Goal: Information Seeking & Learning: Learn about a topic

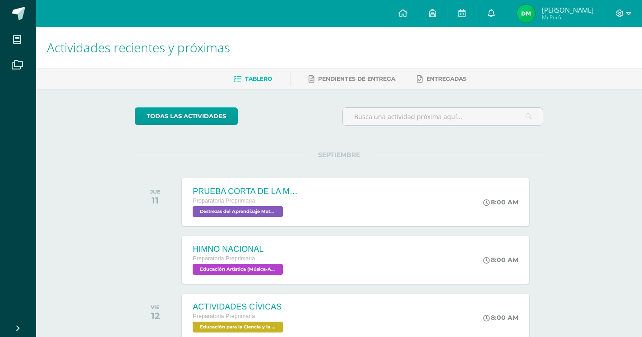
click at [616, 7] on div at bounding box center [623, 13] width 37 height 27
click at [615, 10] on div at bounding box center [623, 13] width 37 height 27
click at [627, 12] on icon at bounding box center [628, 13] width 5 height 3
click at [608, 68] on div "Configuración Cerrar sesión" at bounding box center [594, 54] width 71 height 35
click at [608, 66] on link "Cerrar sesión" at bounding box center [594, 61] width 71 height 13
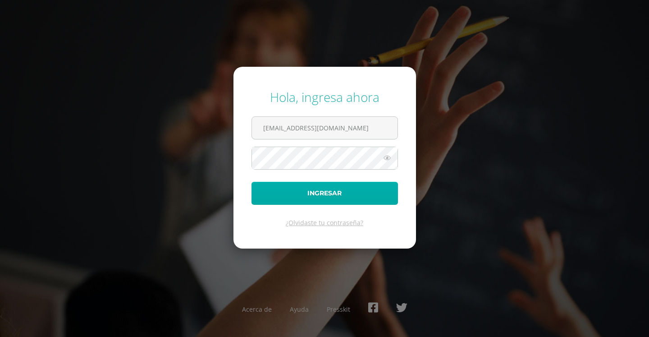
type input "2021832@laestrella.edu.gt"
click at [312, 201] on button "Ingresar" at bounding box center [325, 193] width 147 height 23
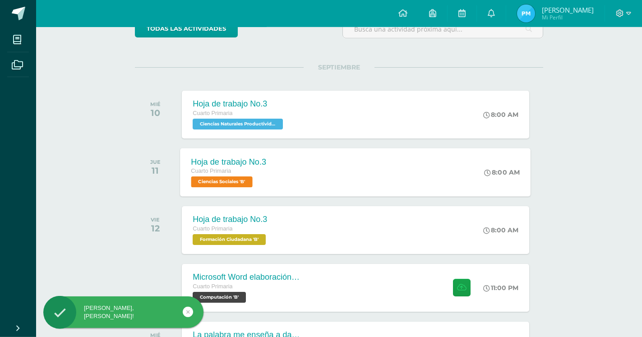
scroll to position [92, 0]
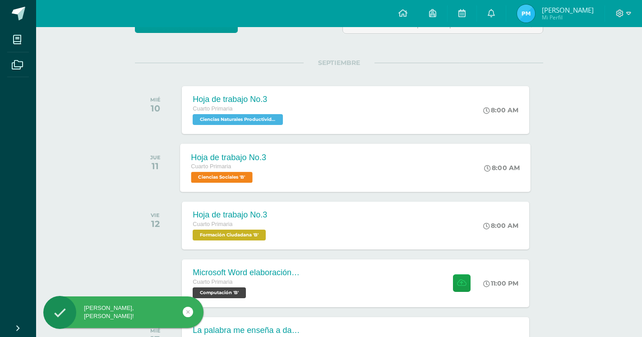
click at [234, 184] on div "Hoja de trabajo No.3 Cuarto Primaria Ciencias Sociales 'B'" at bounding box center [228, 167] width 97 height 48
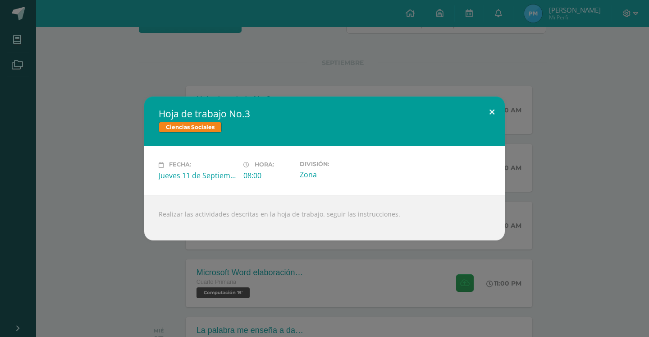
click at [490, 115] on button at bounding box center [492, 111] width 26 height 31
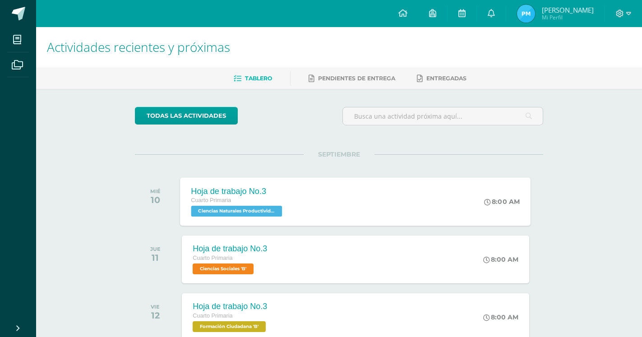
scroll to position [0, 0]
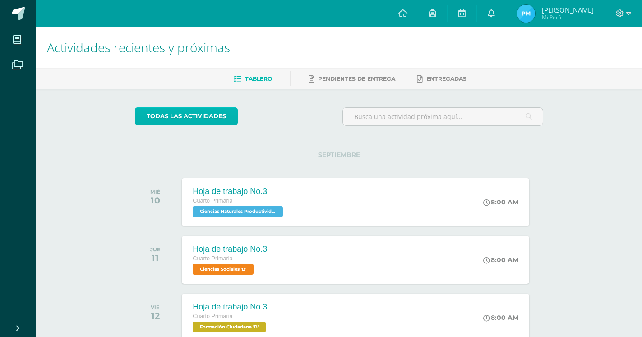
click at [197, 120] on link "todas las Actividades" at bounding box center [186, 116] width 103 height 18
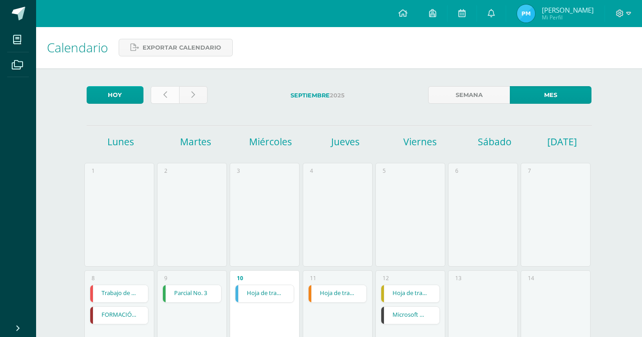
click at [160, 99] on link at bounding box center [165, 95] width 28 height 18
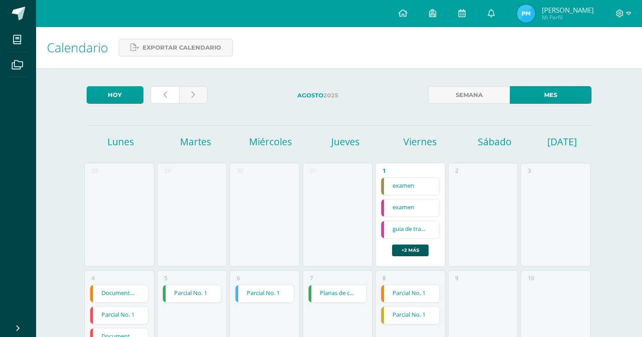
click at [165, 102] on link at bounding box center [165, 95] width 28 height 18
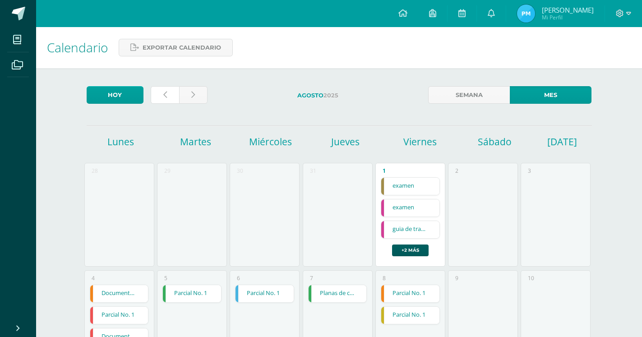
click at [165, 102] on link at bounding box center [165, 95] width 28 height 18
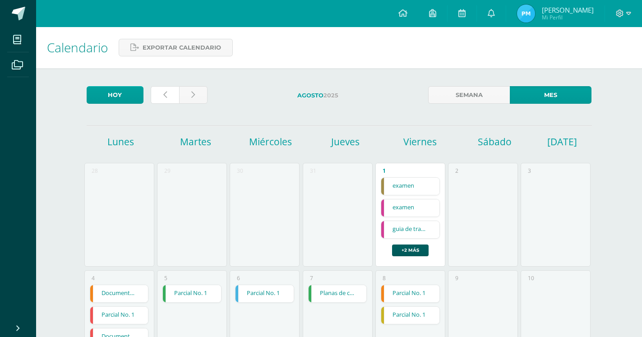
click at [165, 102] on link at bounding box center [165, 95] width 28 height 18
drag, startPoint x: 0, startPoint y: 0, endPoint x: 164, endPoint y: 101, distance: 192.3
click at [164, 101] on link at bounding box center [165, 95] width 28 height 18
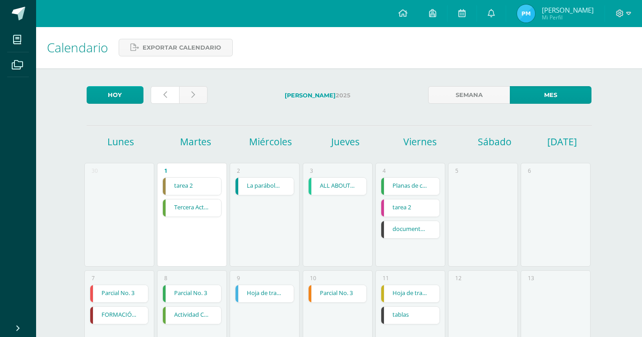
click at [169, 104] on div at bounding box center [179, 96] width 64 height 21
click at [167, 96] on link at bounding box center [165, 95] width 28 height 18
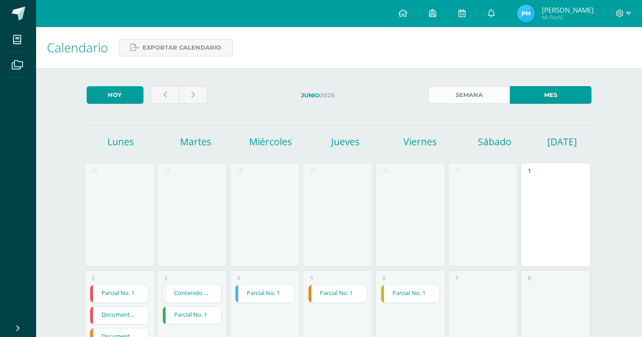
click at [480, 97] on link "Semana" at bounding box center [469, 95] width 82 height 18
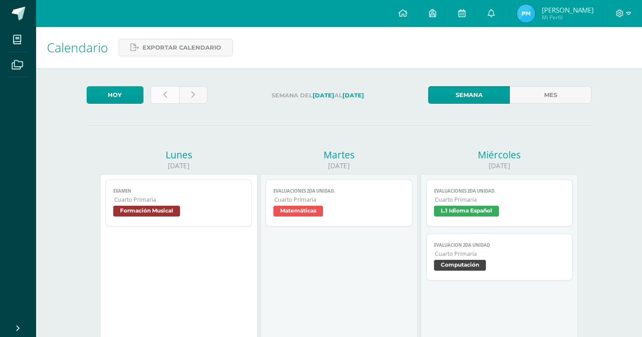
click at [170, 96] on link at bounding box center [165, 95] width 28 height 18
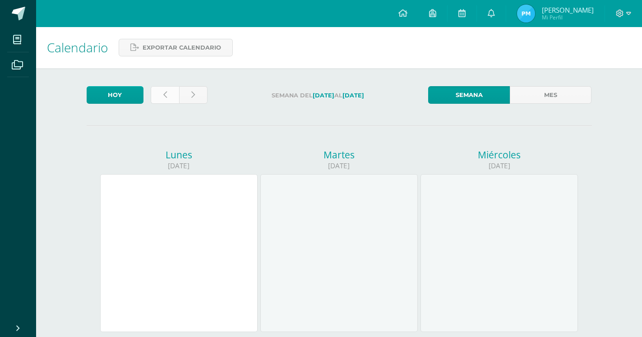
click at [164, 95] on icon at bounding box center [165, 95] width 4 height 8
click at [170, 95] on link at bounding box center [165, 95] width 28 height 18
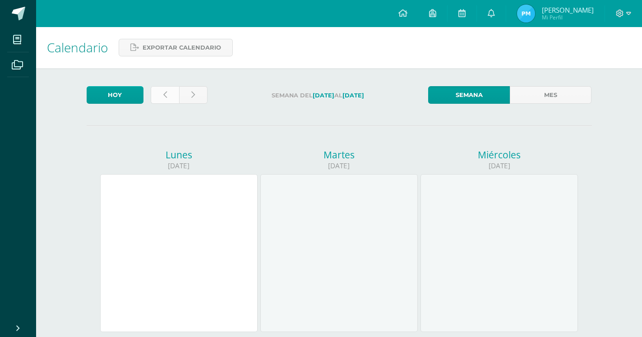
click at [170, 95] on link at bounding box center [165, 95] width 28 height 18
click at [177, 99] on link at bounding box center [165, 95] width 28 height 18
click at [166, 88] on link at bounding box center [165, 95] width 28 height 18
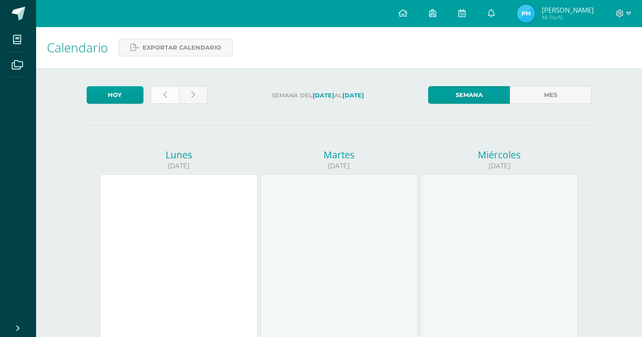
click at [175, 99] on link at bounding box center [165, 95] width 28 height 18
drag, startPoint x: 170, startPoint y: 98, endPoint x: 148, endPoint y: 94, distance: 22.1
click at [155, 99] on link at bounding box center [165, 95] width 28 height 18
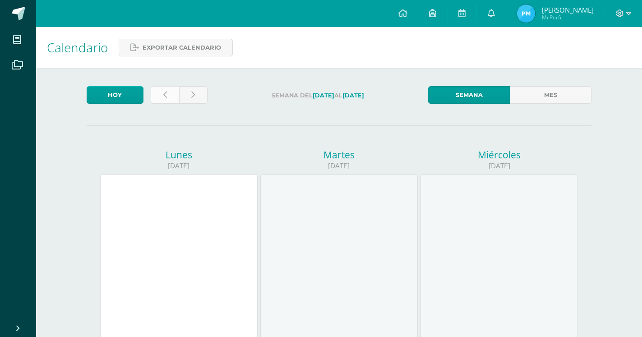
click at [154, 99] on link at bounding box center [165, 95] width 28 height 18
click at [152, 99] on link at bounding box center [165, 95] width 28 height 18
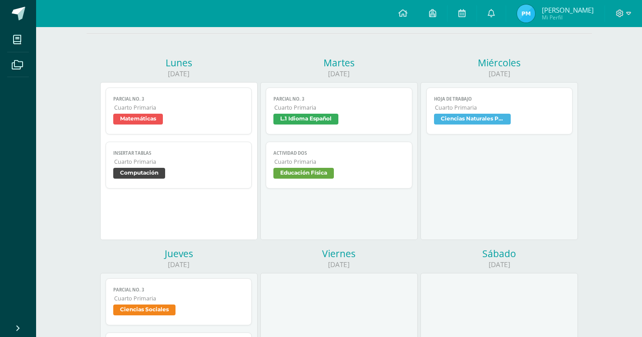
scroll to position [230, 0]
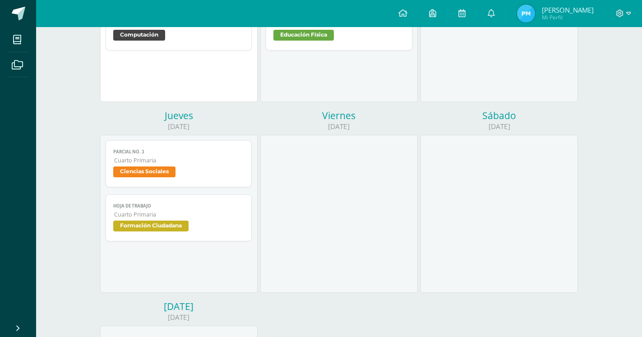
click at [168, 166] on span "Ciencias Sociales" at bounding box center [144, 171] width 62 height 11
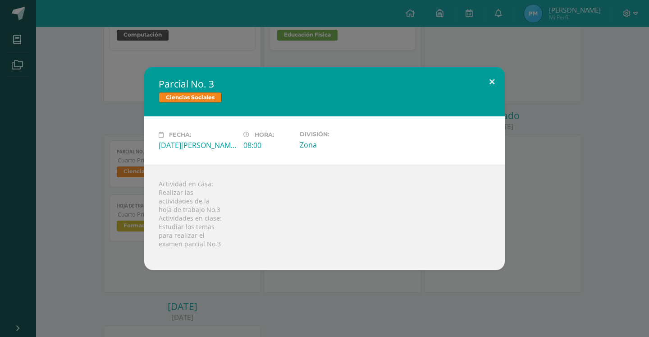
click at [497, 83] on button at bounding box center [492, 82] width 26 height 31
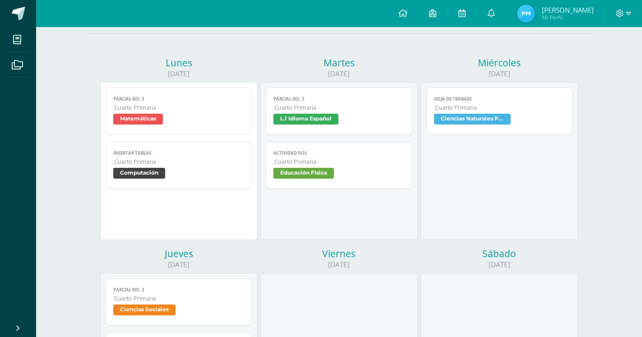
scroll to position [0, 0]
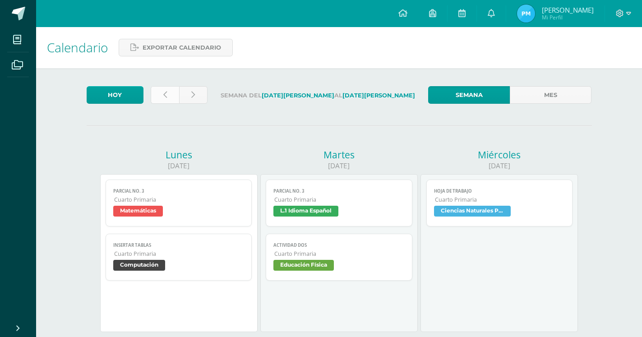
click at [171, 100] on link at bounding box center [165, 95] width 28 height 18
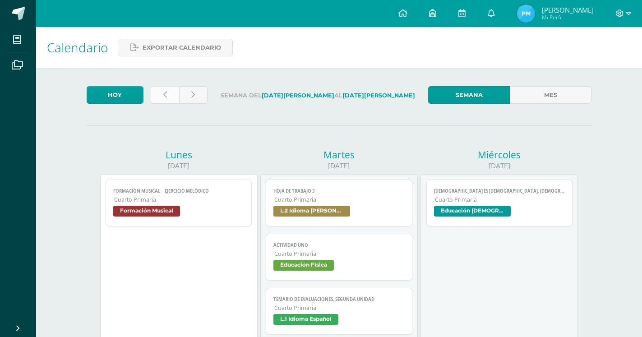
click at [161, 101] on link at bounding box center [165, 95] width 28 height 18
click at [158, 104] on div at bounding box center [179, 96] width 64 height 21
click at [159, 105] on div at bounding box center [179, 96] width 64 height 21
click at [162, 100] on link at bounding box center [165, 95] width 28 height 18
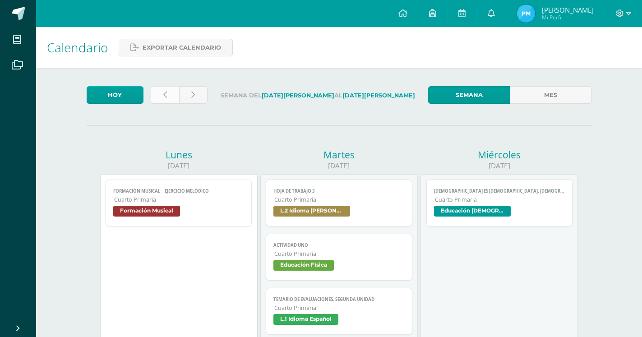
click at [163, 100] on link at bounding box center [165, 95] width 28 height 18
click at [164, 101] on link at bounding box center [165, 95] width 28 height 18
click at [163, 101] on link at bounding box center [165, 95] width 28 height 18
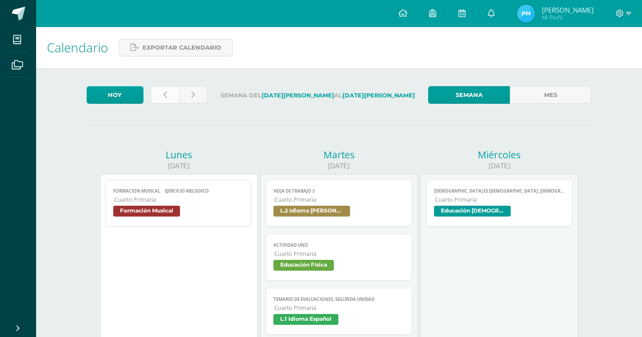
click at [163, 101] on link at bounding box center [165, 95] width 28 height 18
click at [164, 101] on link at bounding box center [165, 95] width 28 height 18
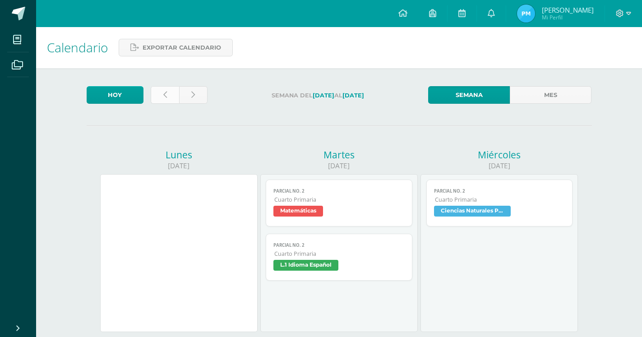
drag, startPoint x: 0, startPoint y: 0, endPoint x: 159, endPoint y: 99, distance: 187.3
click at [159, 99] on link at bounding box center [165, 95] width 28 height 18
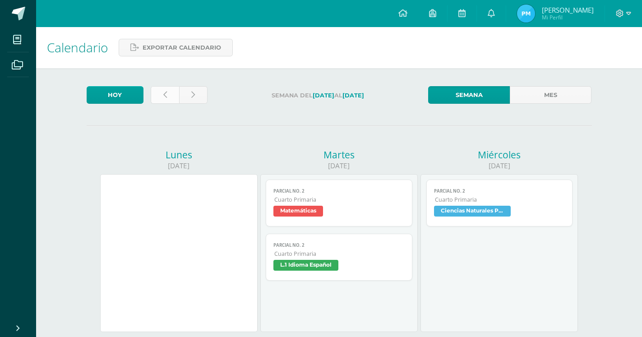
click at [159, 99] on link at bounding box center [165, 95] width 28 height 18
click at [160, 99] on link at bounding box center [165, 95] width 28 height 18
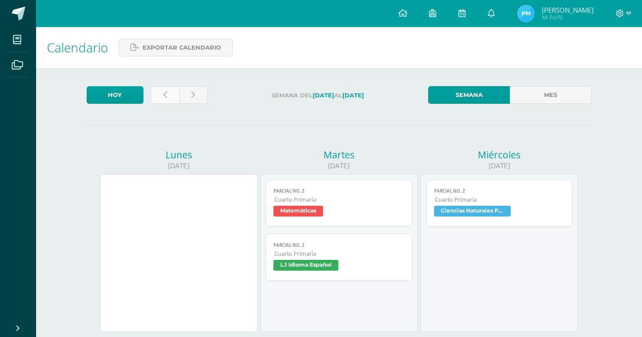
click at [160, 99] on link at bounding box center [165, 95] width 28 height 18
click at [164, 99] on link at bounding box center [165, 95] width 28 height 18
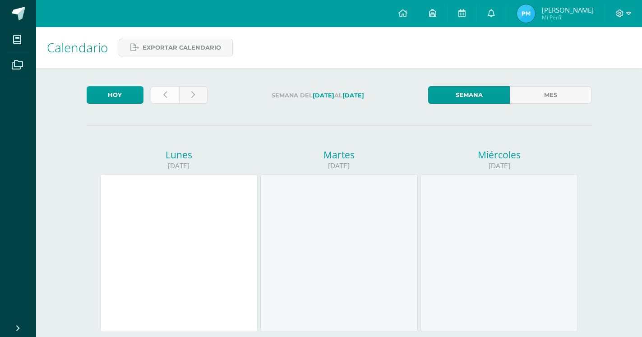
click at [166, 97] on icon at bounding box center [165, 95] width 4 height 8
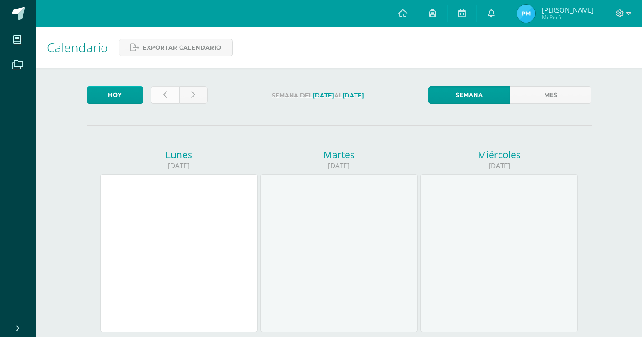
click at [166, 97] on icon at bounding box center [165, 95] width 4 height 8
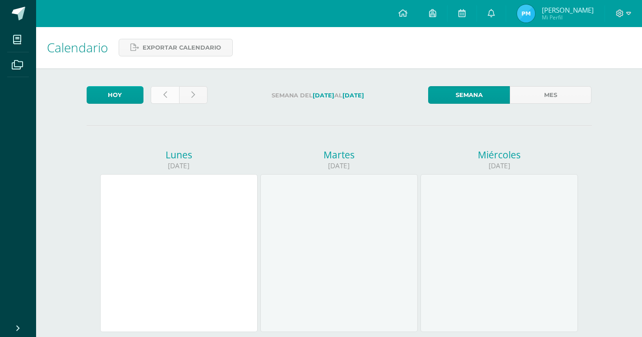
click at [166, 97] on icon at bounding box center [165, 95] width 4 height 8
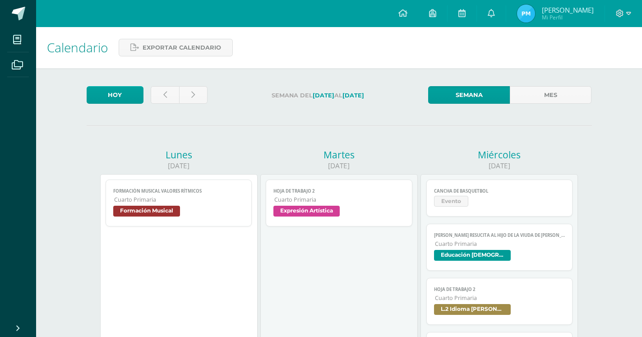
click at [155, 104] on div at bounding box center [179, 96] width 64 height 21
click at [161, 98] on link at bounding box center [165, 95] width 28 height 18
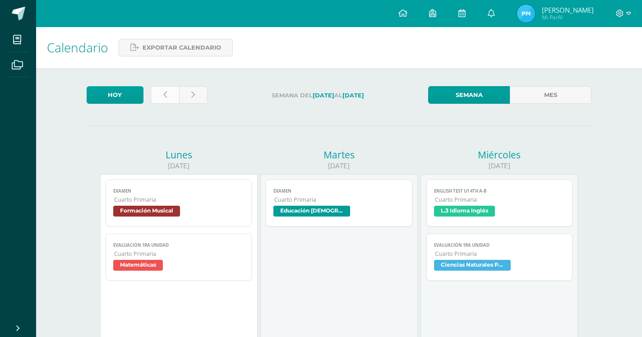
click at [163, 96] on link at bounding box center [165, 95] width 28 height 18
click at [163, 95] on icon at bounding box center [165, 95] width 4 height 8
click at [164, 95] on icon at bounding box center [165, 95] width 4 height 8
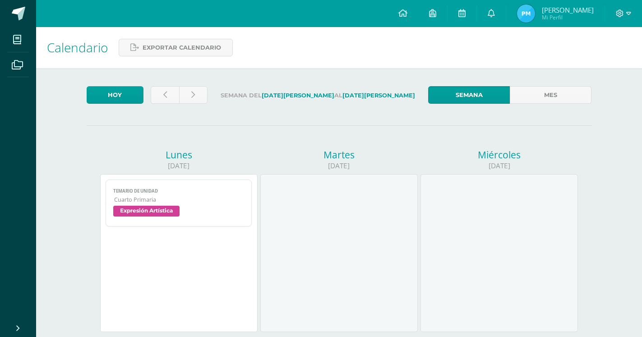
drag, startPoint x: 157, startPoint y: 201, endPoint x: 161, endPoint y: 197, distance: 5.5
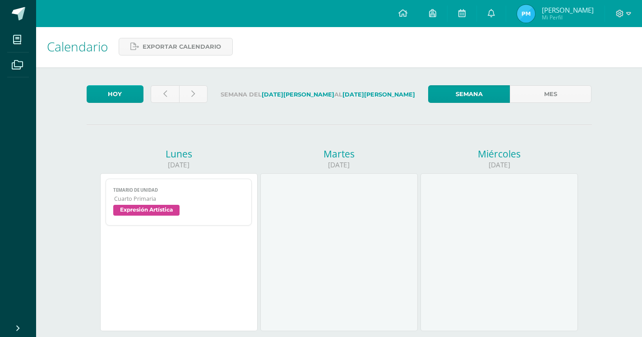
scroll to position [46, 0]
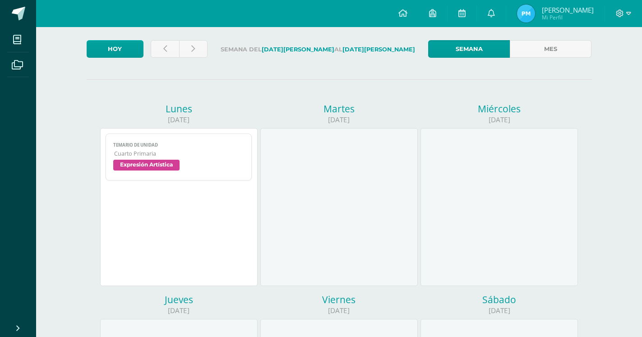
click at [152, 219] on div "temario de unidad Expresión Artística Cargando contenido temario de unidad Cuar…" at bounding box center [178, 207] width 157 height 158
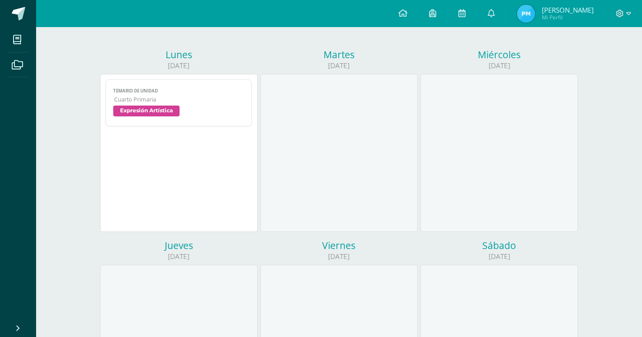
scroll to position [30, 0]
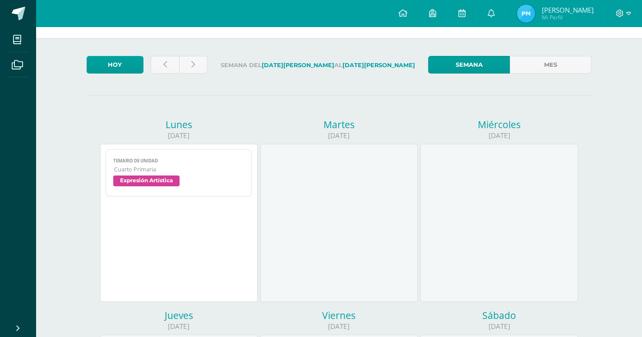
click at [157, 175] on span "Expresión Artística" at bounding box center [146, 180] width 66 height 11
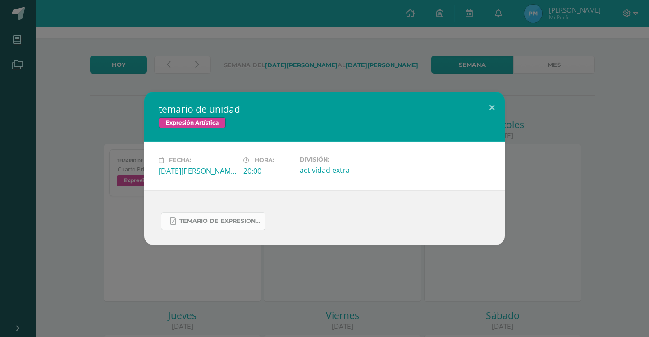
click at [226, 224] on span "temario de expresion 4to a 6to .pdf" at bounding box center [219, 220] width 81 height 7
click at [492, 108] on button at bounding box center [492, 107] width 26 height 31
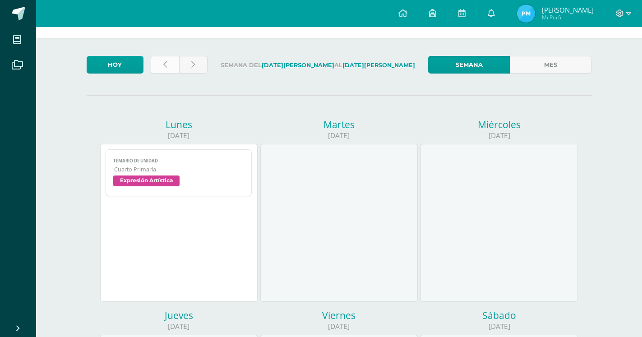
click at [168, 67] on link at bounding box center [165, 65] width 28 height 18
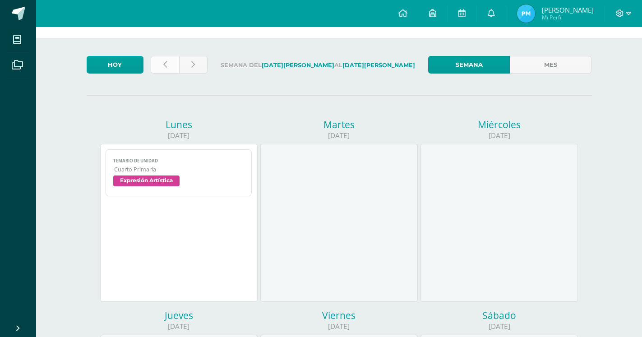
click at [168, 67] on link at bounding box center [165, 65] width 28 height 18
click at [164, 71] on link at bounding box center [165, 65] width 28 height 18
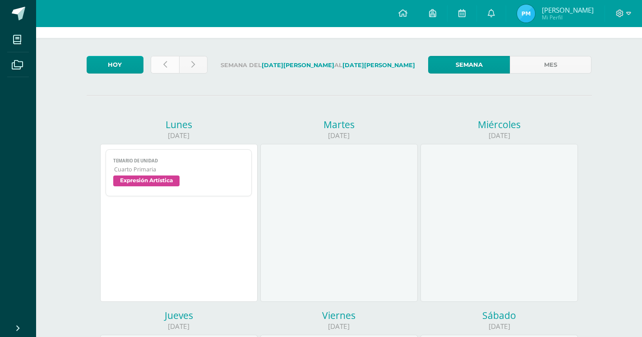
click at [165, 72] on link at bounding box center [165, 65] width 28 height 18
click at [169, 72] on link at bounding box center [165, 65] width 28 height 18
click at [171, 72] on link at bounding box center [165, 65] width 28 height 18
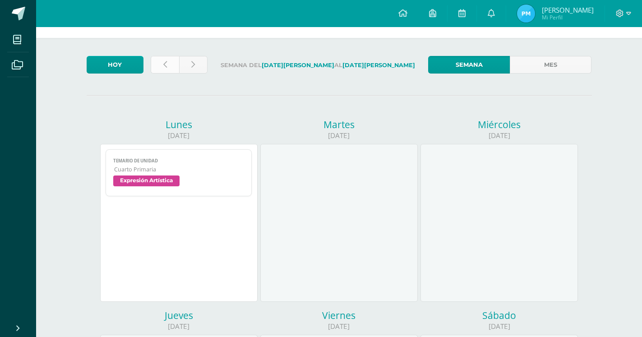
click at [171, 73] on link at bounding box center [165, 65] width 28 height 18
click at [172, 73] on link at bounding box center [165, 65] width 28 height 18
click at [173, 73] on link at bounding box center [165, 65] width 28 height 18
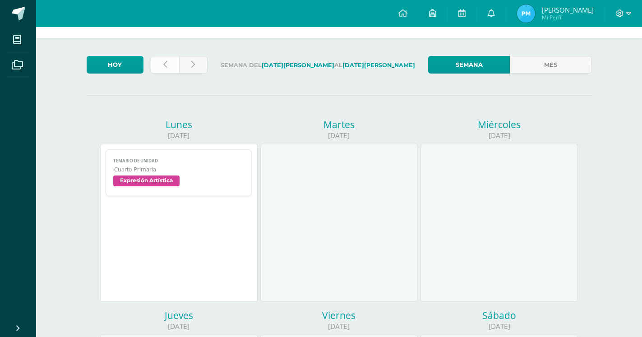
click at [175, 73] on link at bounding box center [165, 65] width 28 height 18
click at [175, 72] on link at bounding box center [165, 65] width 28 height 18
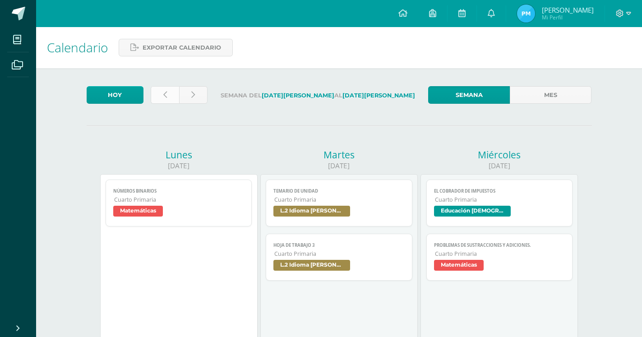
click at [157, 90] on link at bounding box center [165, 95] width 28 height 18
click at [157, 91] on link at bounding box center [165, 95] width 28 height 18
click at [158, 92] on link at bounding box center [165, 95] width 28 height 18
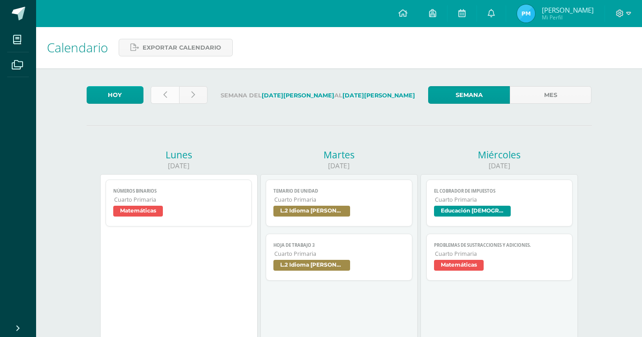
click at [161, 87] on link at bounding box center [165, 95] width 28 height 18
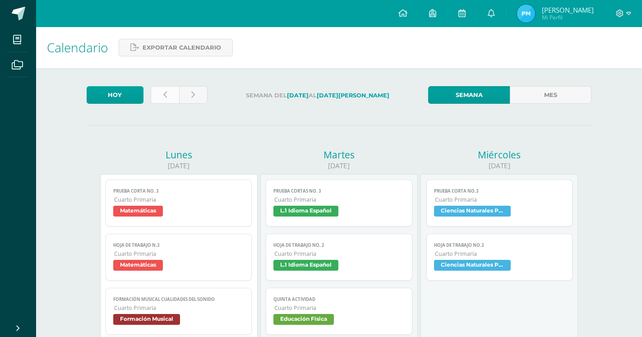
click at [155, 87] on link at bounding box center [165, 95] width 28 height 18
click at [157, 95] on link at bounding box center [165, 95] width 28 height 18
drag, startPoint x: 164, startPoint y: 97, endPoint x: 159, endPoint y: 96, distance: 5.7
click at [161, 96] on link at bounding box center [165, 95] width 28 height 18
click at [159, 96] on link at bounding box center [165, 95] width 28 height 18
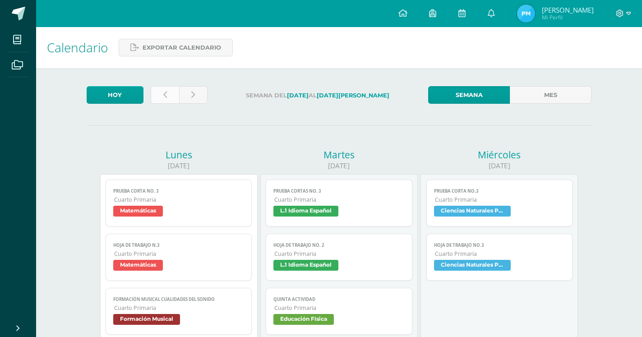
click at [161, 96] on link at bounding box center [165, 95] width 28 height 18
drag, startPoint x: 167, startPoint y: 95, endPoint x: 170, endPoint y: 87, distance: 8.9
click at [166, 93] on link at bounding box center [165, 95] width 28 height 18
drag, startPoint x: 170, startPoint y: 87, endPoint x: 165, endPoint y: 90, distance: 6.1
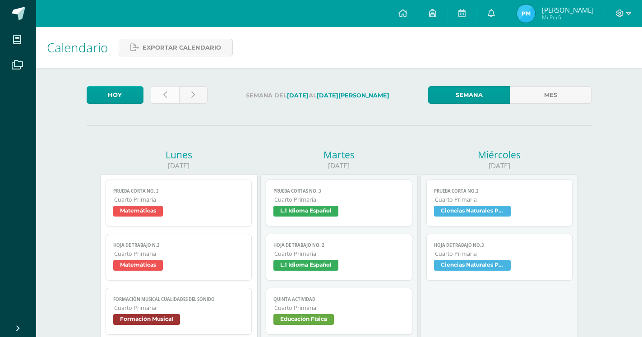
click at [170, 92] on link at bounding box center [165, 95] width 28 height 18
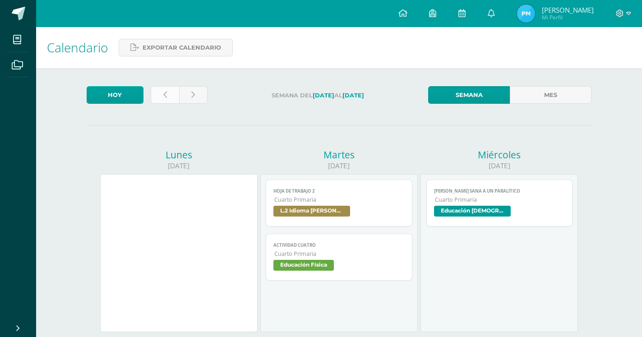
click at [173, 93] on link at bounding box center [165, 95] width 28 height 18
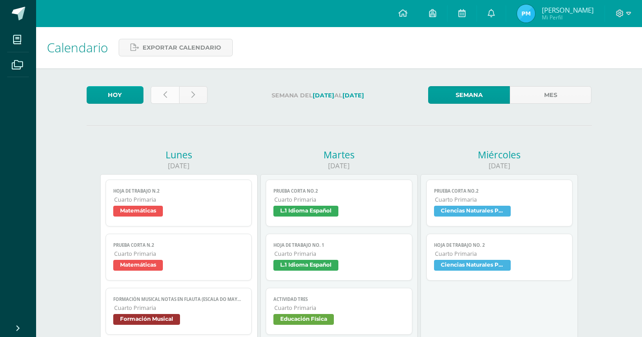
click at [157, 93] on link at bounding box center [165, 95] width 28 height 18
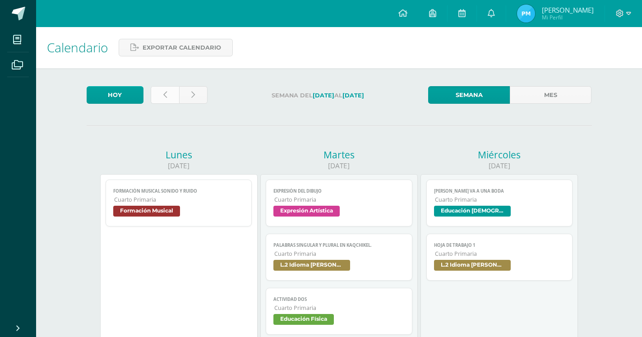
click at [161, 92] on link at bounding box center [165, 95] width 28 height 18
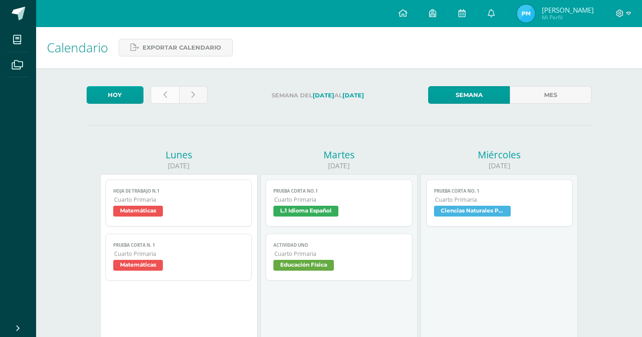
drag, startPoint x: 0, startPoint y: 0, endPoint x: 159, endPoint y: 100, distance: 187.4
click at [159, 100] on link at bounding box center [165, 95] width 28 height 18
click at [160, 100] on link at bounding box center [165, 95] width 28 height 18
click at [164, 101] on link at bounding box center [165, 95] width 28 height 18
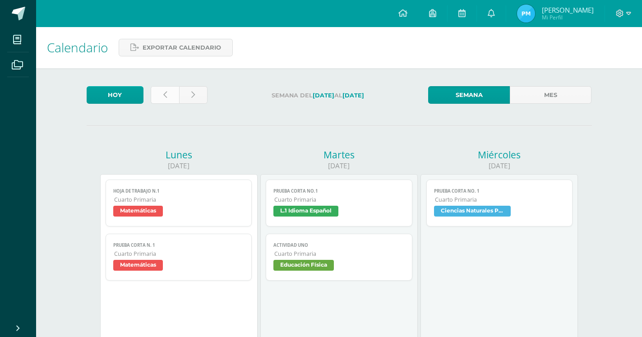
click at [164, 101] on link at bounding box center [165, 95] width 28 height 18
click at [162, 101] on link at bounding box center [165, 95] width 28 height 18
click at [159, 101] on link at bounding box center [165, 95] width 28 height 18
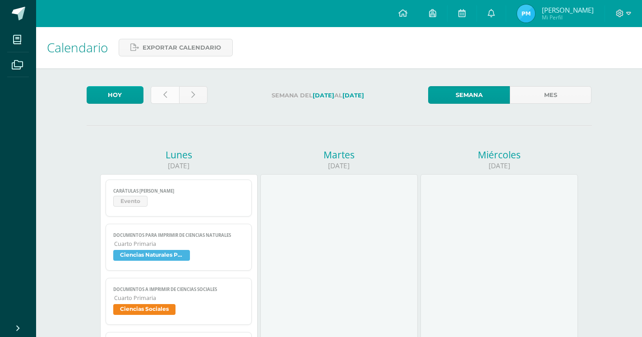
click at [169, 101] on link at bounding box center [165, 95] width 28 height 18
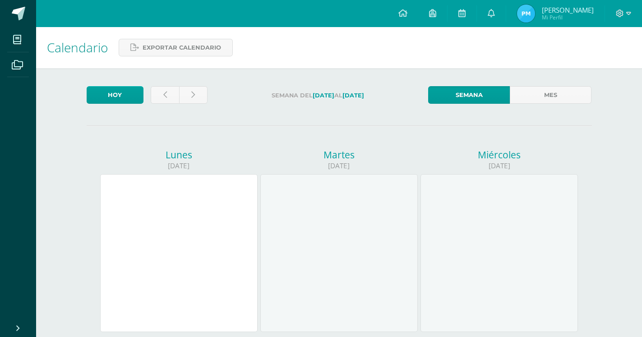
click at [171, 98] on link at bounding box center [165, 95] width 28 height 18
click at [196, 101] on link at bounding box center [193, 95] width 28 height 18
click at [200, 90] on link at bounding box center [193, 95] width 28 height 18
click at [193, 103] on link at bounding box center [193, 95] width 28 height 18
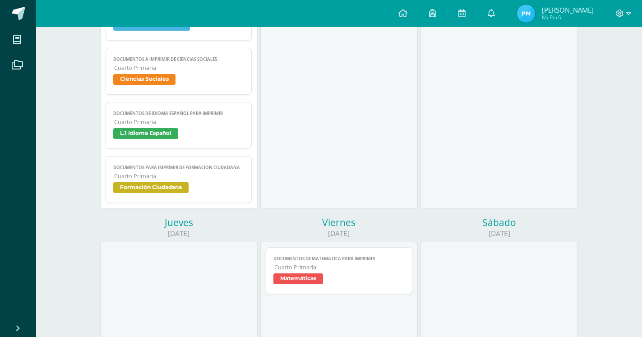
scroll to position [46, 0]
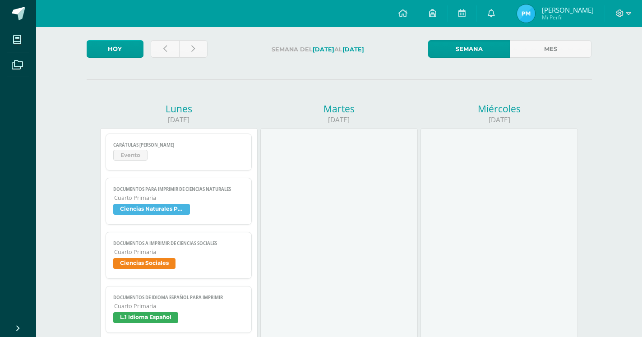
click at [157, 258] on span "Ciencias Sociales" at bounding box center [144, 263] width 62 height 11
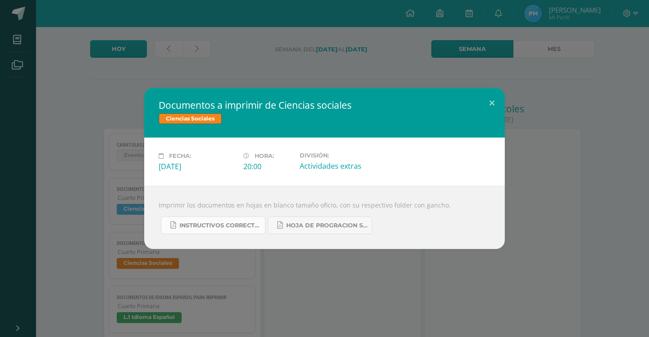
click at [198, 228] on span "Instructivos correcto de sociales 1ra..pdf" at bounding box center [219, 225] width 81 height 7
click at [336, 223] on span "hoja de progracion sociales 1ra unidad.pdf" at bounding box center [326, 225] width 81 height 7
click at [487, 98] on button at bounding box center [492, 103] width 26 height 31
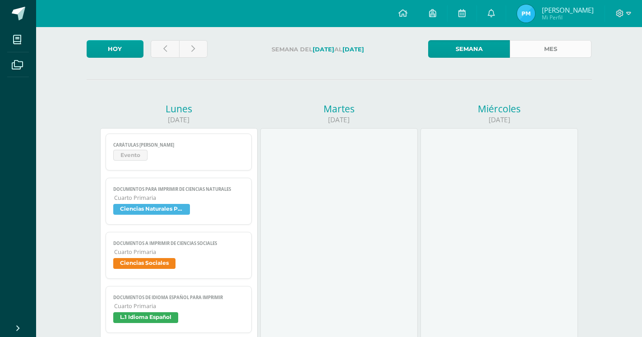
click at [532, 55] on link "Mes" at bounding box center [551, 49] width 82 height 18
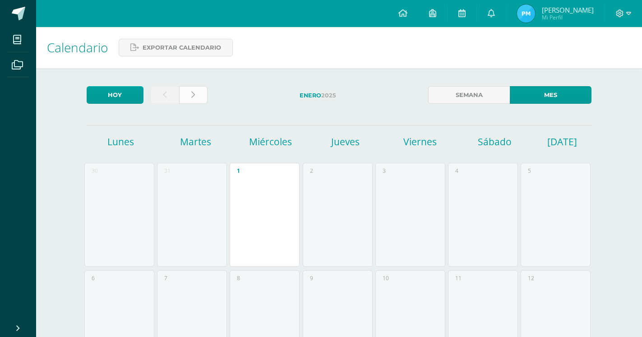
click at [193, 98] on icon at bounding box center [193, 95] width 4 height 8
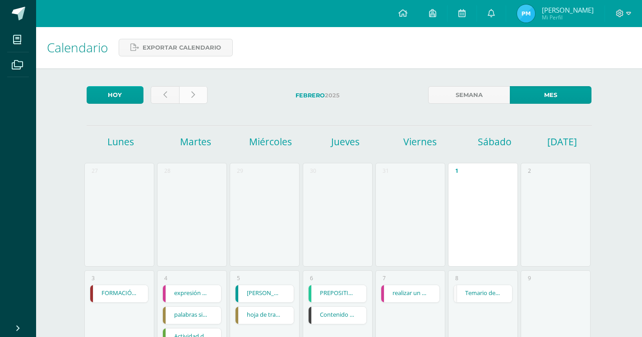
click at [193, 96] on icon at bounding box center [193, 95] width 4 height 8
click at [192, 95] on icon at bounding box center [193, 95] width 4 height 8
drag, startPoint x: 192, startPoint y: 95, endPoint x: 198, endPoint y: 96, distance: 6.3
click at [193, 95] on icon at bounding box center [193, 95] width 4 height 8
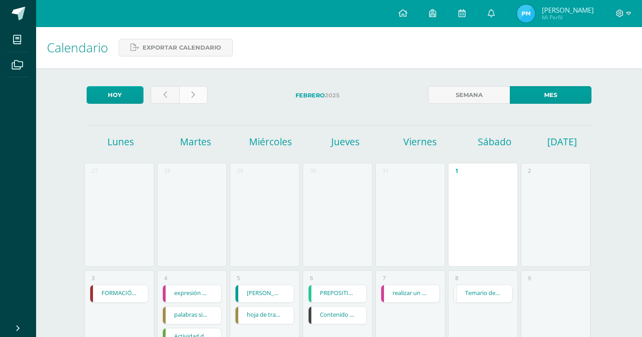
click at [199, 96] on link at bounding box center [193, 95] width 28 height 18
click at [198, 92] on link at bounding box center [193, 95] width 28 height 18
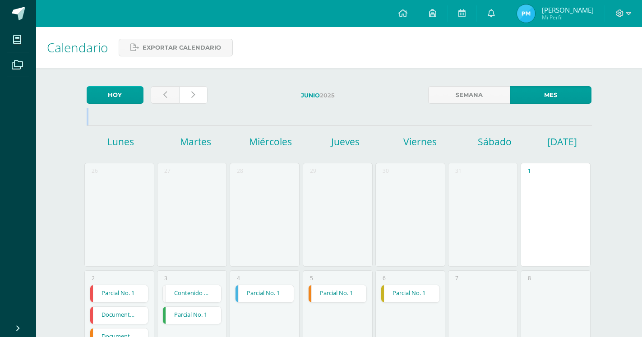
click at [192, 97] on icon at bounding box center [193, 95] width 4 height 8
drag, startPoint x: 0, startPoint y: 0, endPoint x: 193, endPoint y: 97, distance: 216.4
click at [193, 97] on icon at bounding box center [193, 95] width 4 height 8
click at [192, 98] on icon at bounding box center [193, 95] width 4 height 8
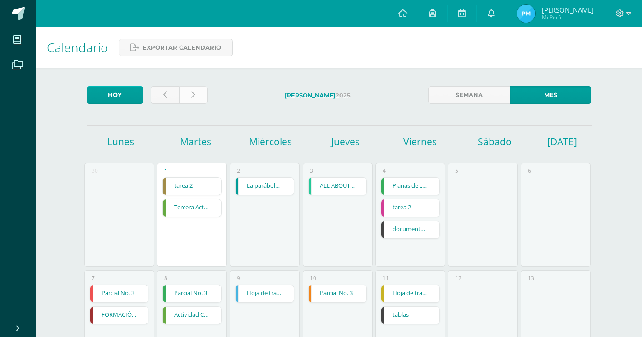
click at [201, 91] on link at bounding box center [193, 95] width 28 height 18
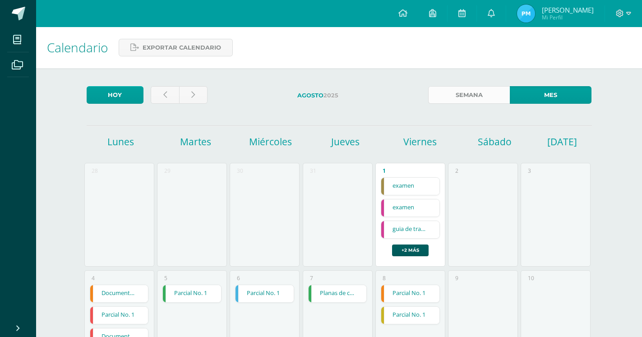
click at [477, 99] on link "Semana" at bounding box center [469, 95] width 82 height 18
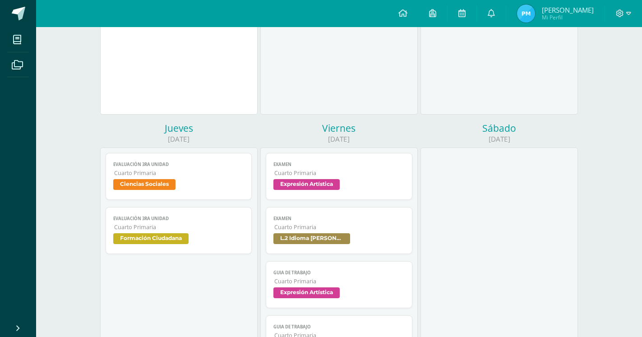
scroll to position [242, 0]
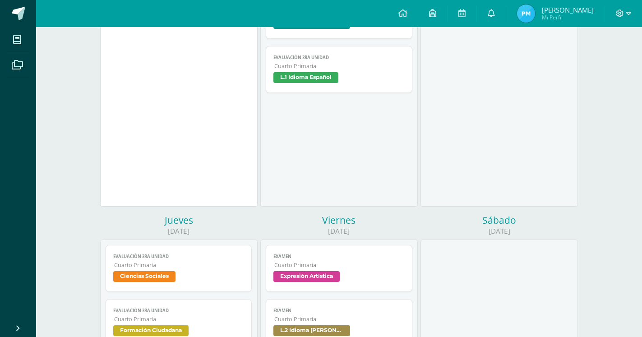
click at [161, 271] on span "Ciencias Sociales" at bounding box center [144, 276] width 62 height 11
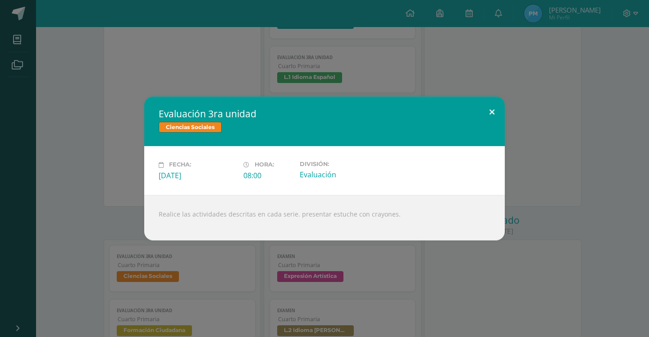
click at [485, 118] on button at bounding box center [492, 111] width 26 height 31
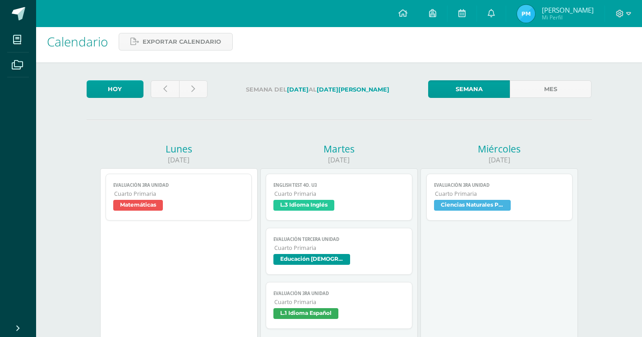
scroll to position [0, 0]
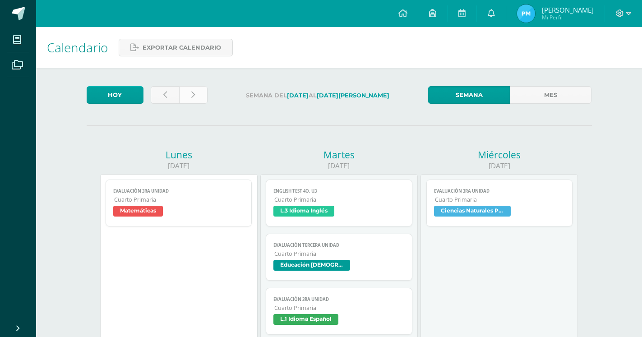
click at [196, 94] on link at bounding box center [193, 95] width 28 height 18
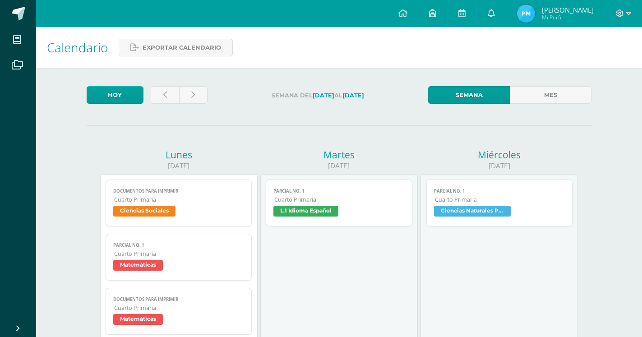
click at [165, 206] on span "Ciencias Sociales" at bounding box center [144, 211] width 62 height 11
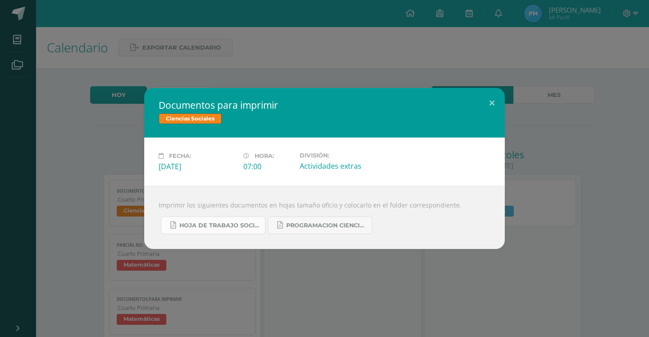
click at [242, 230] on link "hoja de trabajo sociales cuarta unidad.pdf" at bounding box center [213, 225] width 105 height 18
